Goal: Transaction & Acquisition: Purchase product/service

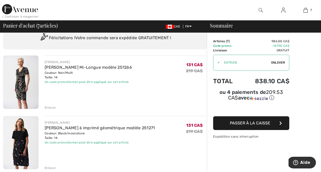
scroll to position [20, 0]
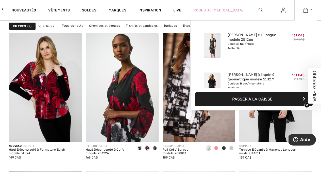
click at [311, 11] on span "7" at bounding box center [312, 10] width 2 height 5
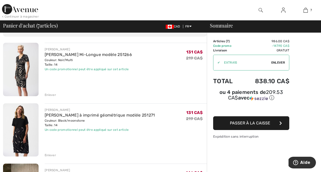
scroll to position [31, 0]
click at [48, 93] on div "Enlever" at bounding box center [50, 95] width 11 height 5
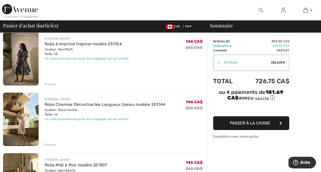
scroll to position [102, 0]
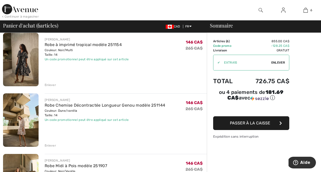
click at [31, 113] on img at bounding box center [21, 119] width 36 height 53
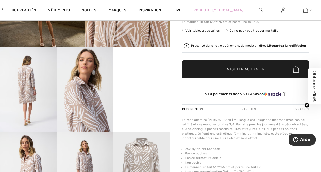
scroll to position [140, 0]
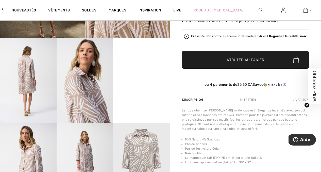
click at [143, 66] on video "Your browser does not support the video tag." at bounding box center [141, 52] width 57 height 28
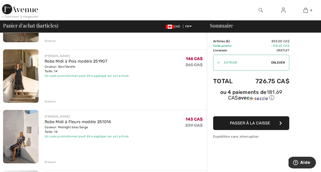
scroll to position [210, 0]
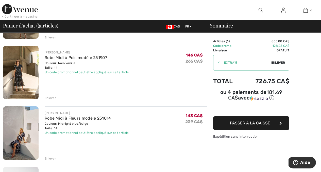
click at [28, 70] on img at bounding box center [21, 72] width 36 height 53
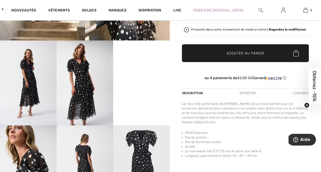
scroll to position [138, 0]
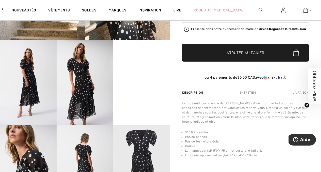
click at [131, 68] on video "Your browser does not support the video tag." at bounding box center [141, 54] width 57 height 28
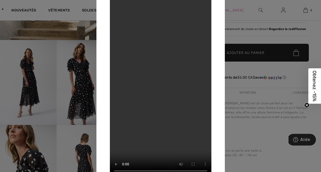
click at [244, 16] on div at bounding box center [160, 86] width 321 height 172
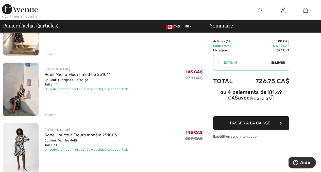
scroll to position [256, 0]
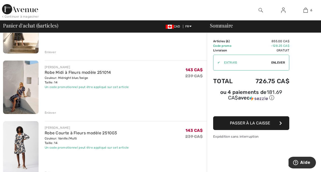
click at [32, 84] on img at bounding box center [21, 86] width 36 height 53
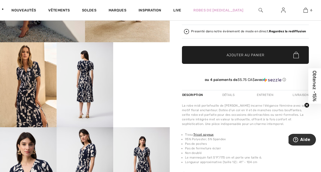
scroll to position [142, 0]
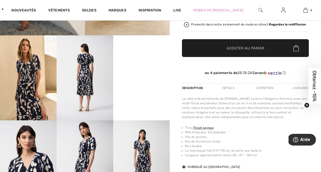
click at [127, 64] on video "Your browser does not support the video tag." at bounding box center [141, 49] width 57 height 28
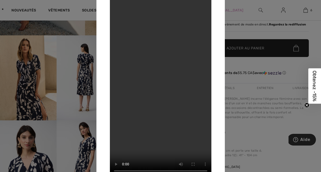
click at [258, 37] on div at bounding box center [160, 86] width 321 height 172
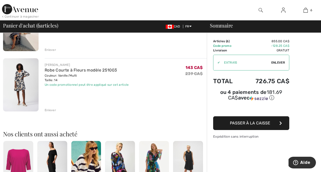
scroll to position [321, 0]
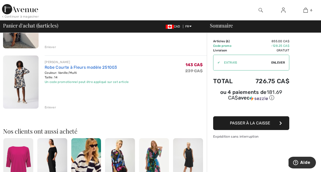
click at [92, 67] on link "Robe Courte à Fleurs modèle 251003" at bounding box center [81, 67] width 72 height 5
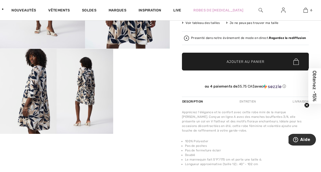
scroll to position [137, 0]
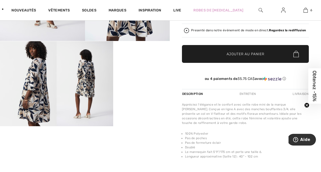
click at [144, 70] on video "Your browser does not support the video tag." at bounding box center [141, 55] width 57 height 28
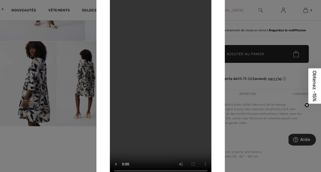
click at [241, 15] on div at bounding box center [160, 86] width 321 height 172
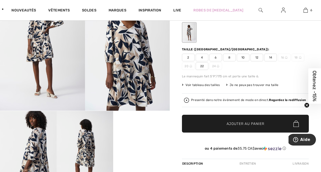
scroll to position [66, 0]
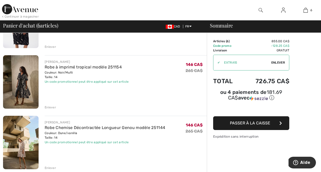
scroll to position [80, 0]
click at [26, 79] on img at bounding box center [21, 81] width 36 height 53
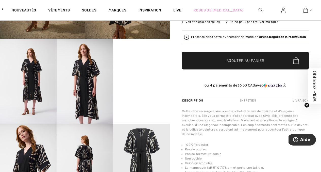
scroll to position [150, 0]
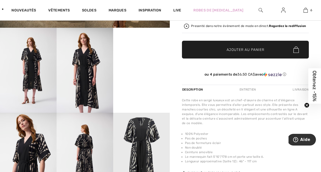
click at [144, 56] on video "Your browser does not support the video tag." at bounding box center [141, 42] width 57 height 28
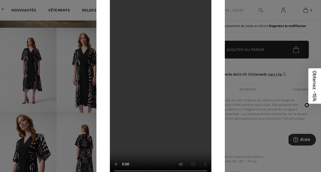
click at [245, 37] on div at bounding box center [160, 86] width 321 height 172
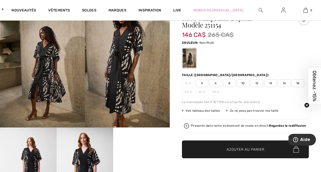
scroll to position [0, 0]
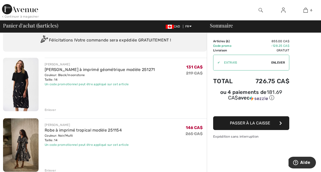
scroll to position [20, 0]
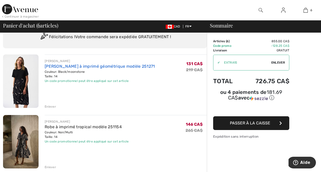
click at [78, 66] on link "Robe trapèze à imprimé géométrique modèle 251271" at bounding box center [100, 66] width 110 height 5
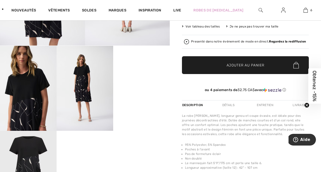
scroll to position [146, 0]
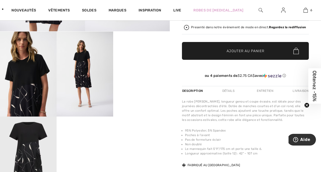
click at [127, 60] on video "Your browser does not support the video tag." at bounding box center [141, 45] width 57 height 28
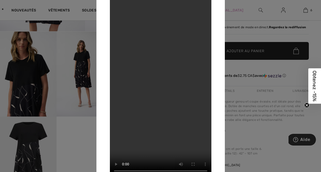
click at [236, 66] on div at bounding box center [160, 86] width 321 height 172
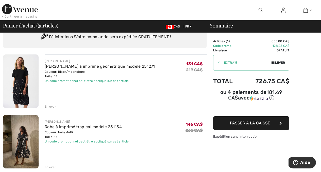
click at [53, 106] on div "Enlever" at bounding box center [50, 106] width 11 height 5
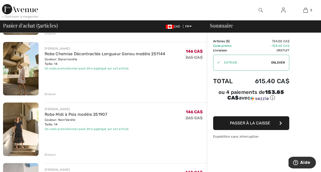
scroll to position [95, 0]
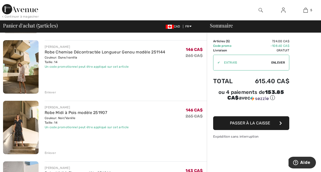
click at [51, 91] on div "Enlever" at bounding box center [50, 92] width 11 height 5
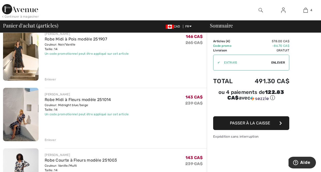
scroll to position [103, 0]
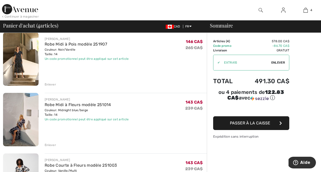
click at [19, 116] on img at bounding box center [21, 119] width 36 height 53
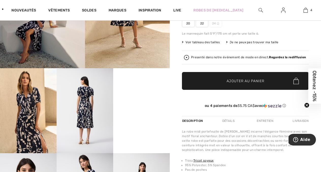
scroll to position [111, 0]
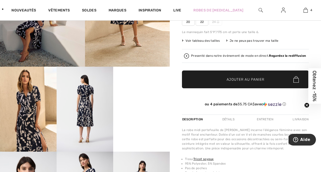
click at [131, 95] on video "Your browser does not support the video tag." at bounding box center [141, 81] width 57 height 28
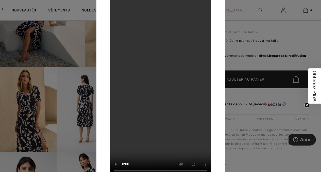
click at [236, 65] on div at bounding box center [160, 86] width 321 height 172
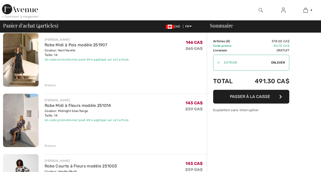
scroll to position [103, 0]
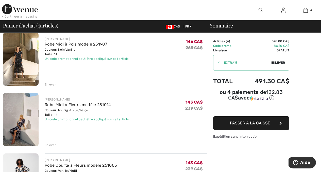
click at [52, 85] on div "Enlever" at bounding box center [50, 84] width 11 height 5
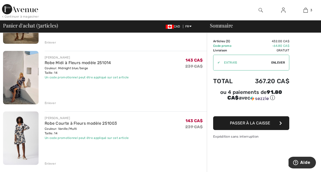
scroll to position [85, 0]
click at [284, 10] on img at bounding box center [283, 10] width 4 height 6
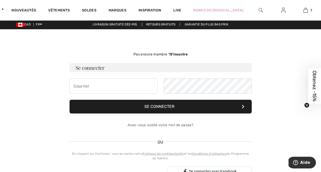
scroll to position [1, 0]
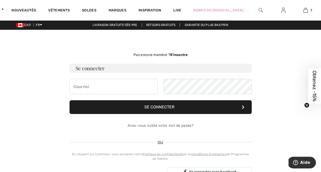
click at [180, 56] on strong "S’inscrire" at bounding box center [179, 55] width 18 height 4
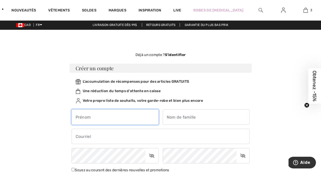
click at [94, 121] on input "text" at bounding box center [115, 116] width 87 height 15
type input "[PERSON_NAME]"
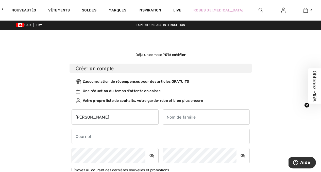
type input "Plante"
type input "natha.plante@hotmail.com"
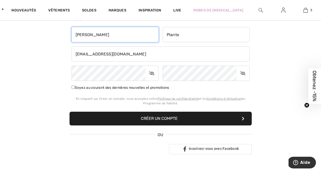
scroll to position [85, 0]
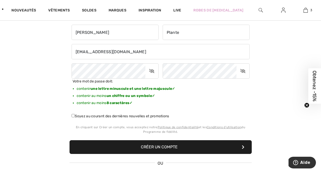
click at [169, 148] on button "Créer un compte" at bounding box center [161, 147] width 182 height 14
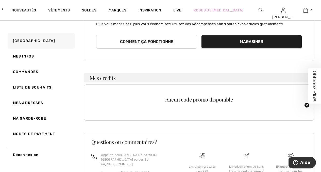
scroll to position [62, 0]
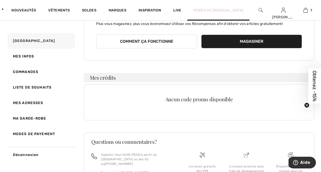
click at [217, 9] on link "Robes de [MEDICAL_DATA]" at bounding box center [218, 10] width 50 height 5
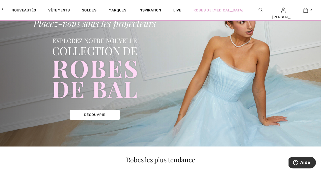
scroll to position [38, 0]
click at [109, 116] on img at bounding box center [160, 69] width 321 height 154
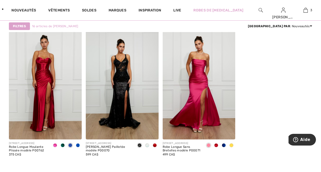
scroll to position [546, 0]
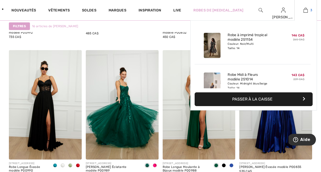
click at [306, 8] on img at bounding box center [306, 10] width 4 height 6
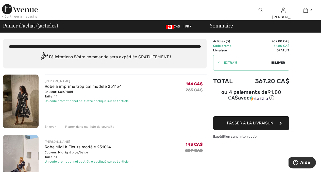
click at [251, 120] on span "Passer à la livraison" at bounding box center [250, 122] width 46 height 5
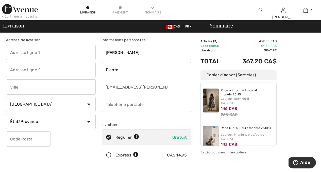
click at [60, 57] on input "text" at bounding box center [51, 52] width 90 height 15
type input "[STREET_ADDRESS]"
type input "[PERSON_NAME]"
select select "QC"
type input "J3R 5E4"
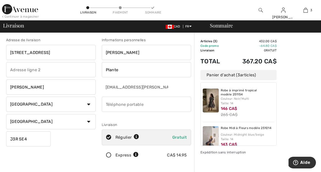
type input "5146294986"
type input "J3R5E4"
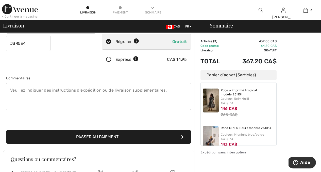
scroll to position [99, 0]
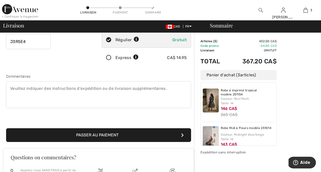
click at [157, 133] on button "Passer au paiement" at bounding box center [98, 135] width 185 height 14
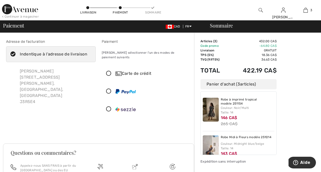
click at [108, 71] on icon at bounding box center [108, 73] width 13 height 5
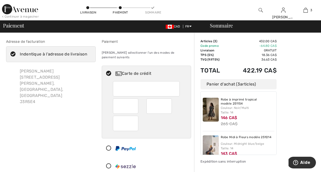
click at [137, 119] on div at bounding box center [125, 123] width 25 height 15
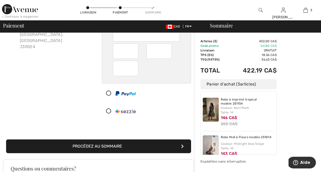
scroll to position [56, 0]
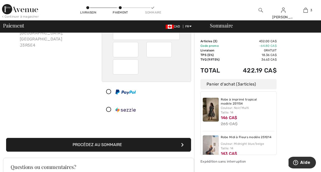
click at [144, 139] on button "Procédez au sommaire" at bounding box center [98, 145] width 185 height 14
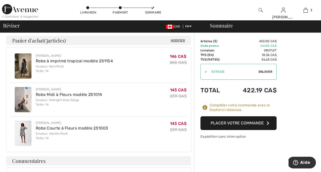
scroll to position [197, 0]
click at [233, 121] on button "Placer votre commande" at bounding box center [239, 123] width 76 height 14
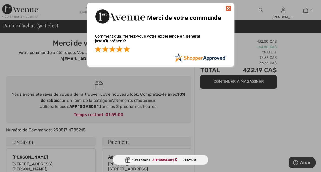
click at [126, 51] on span at bounding box center [127, 49] width 6 height 6
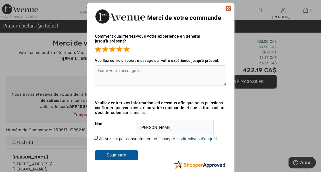
click at [96, 138] on input "Je suis ici par consentement et j'accepte les En soumettant une évaluation, vou…" at bounding box center [96, 138] width 3 height 3
checkbox input "true"
click at [140, 69] on textarea at bounding box center [161, 75] width 132 height 20
type textarea "Première commande, facile d'utilisation."
click at [120, 153] on input "Soumettre" at bounding box center [116, 155] width 43 height 10
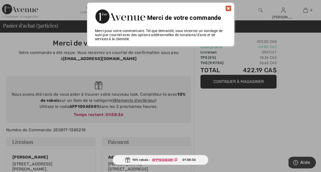
click at [229, 10] on img at bounding box center [228, 8] width 6 height 6
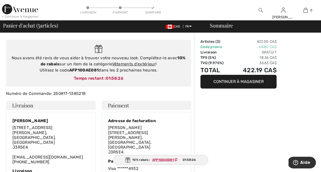
scroll to position [37, 0]
click at [138, 62] on link "Vêtements d'extérieur" at bounding box center [133, 63] width 43 height 5
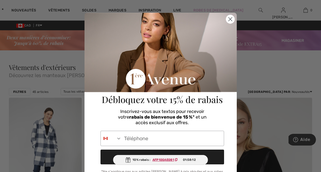
click at [229, 19] on icon "Close dialog" at bounding box center [231, 20] width 4 height 4
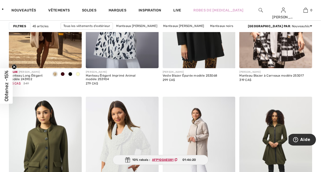
scroll to position [748, 0]
